Goal: Navigation & Orientation: Go to known website

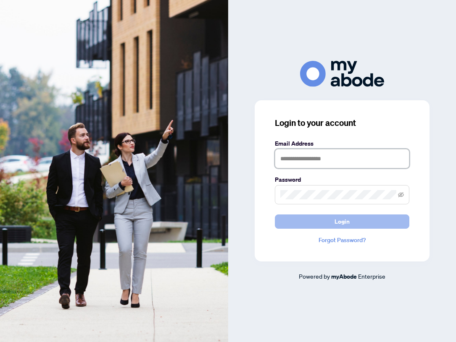
type input "**********"
click at [346, 226] on span "Login" at bounding box center [341, 221] width 15 height 13
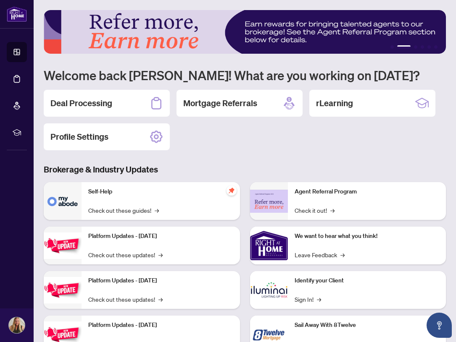
click at [329, 150] on div "1 2 3 4 5 6 Welcome back [PERSON_NAME]! What are you working on [DATE]? Deal Pr…" at bounding box center [245, 188] width 402 height 356
